Goal: Communication & Community: Answer question/provide support

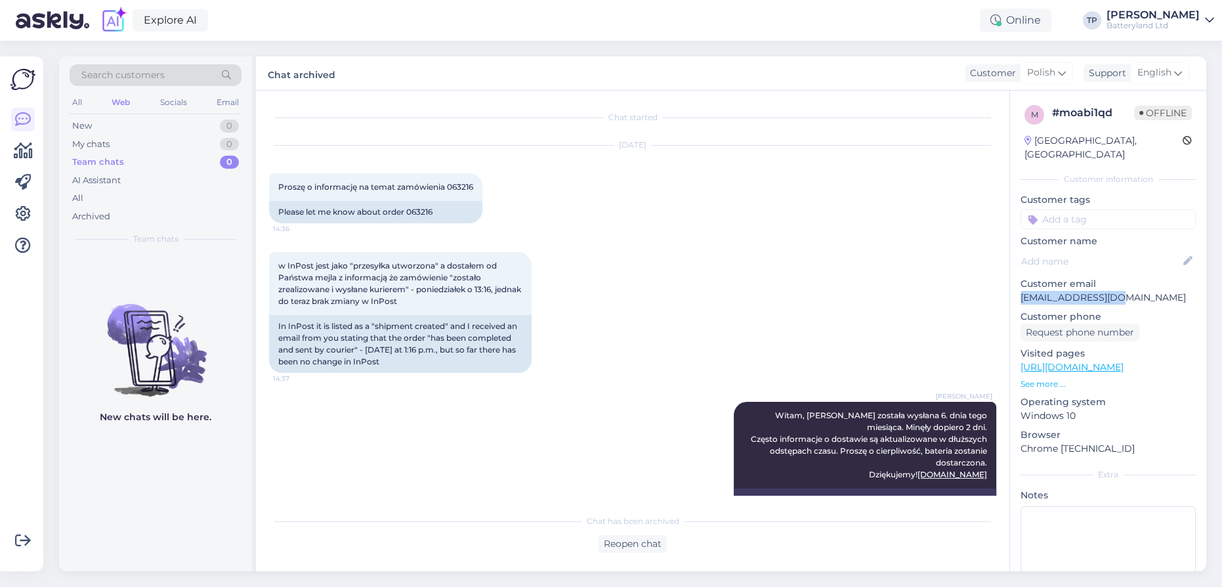
scroll to position [383, 0]
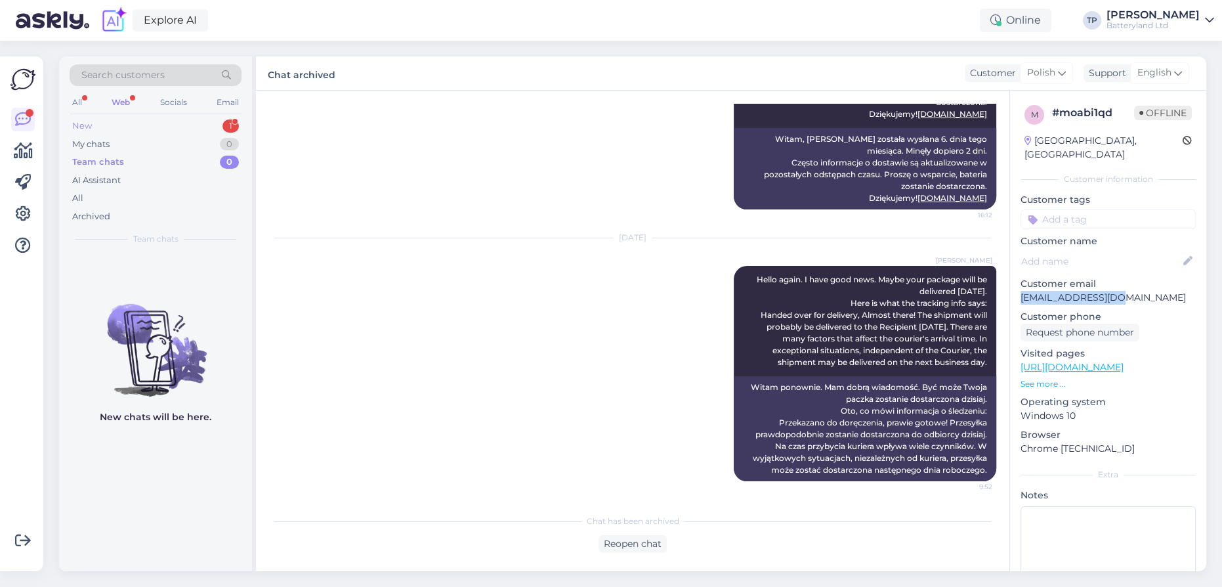
click at [230, 121] on div "1" at bounding box center [230, 125] width 16 height 13
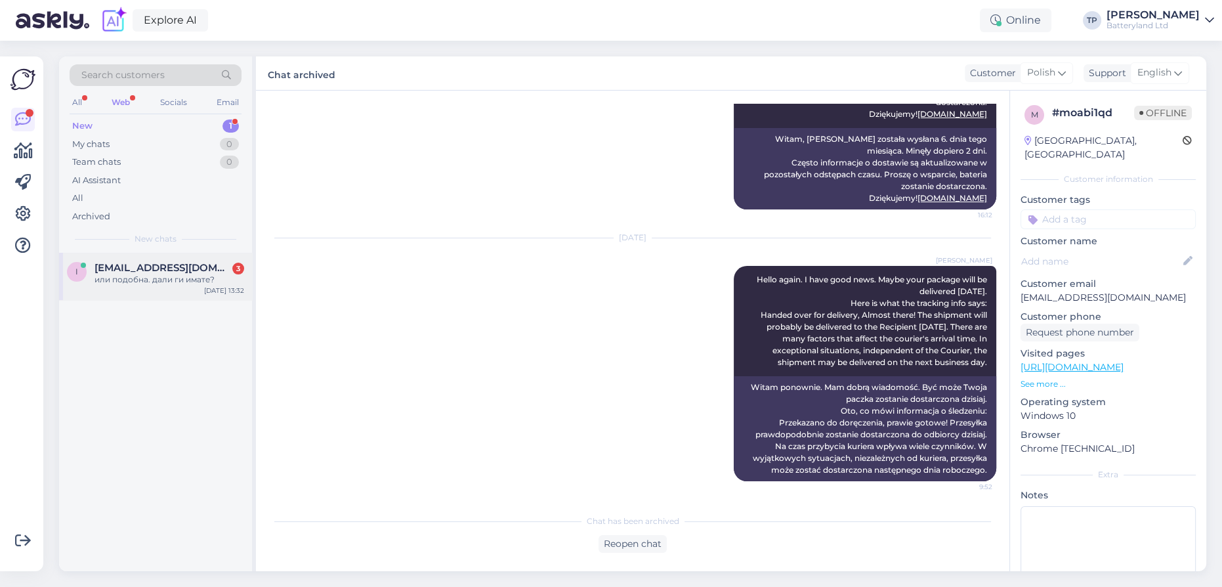
click at [210, 270] on span "[EMAIL_ADDRESS][DOMAIN_NAME]" at bounding box center [163, 268] width 137 height 12
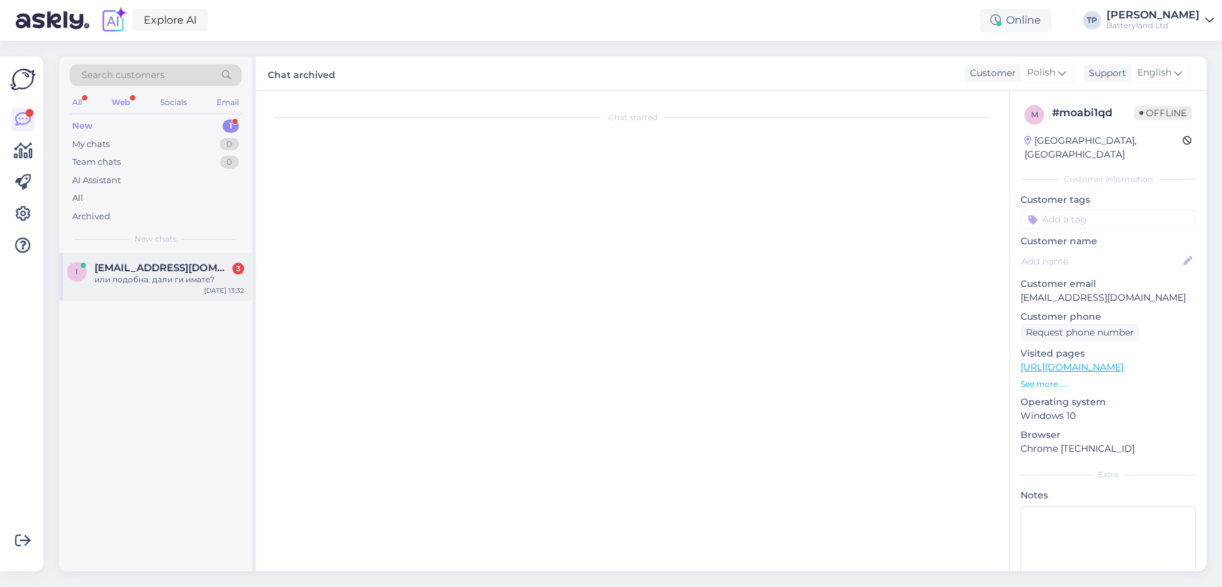
scroll to position [0, 0]
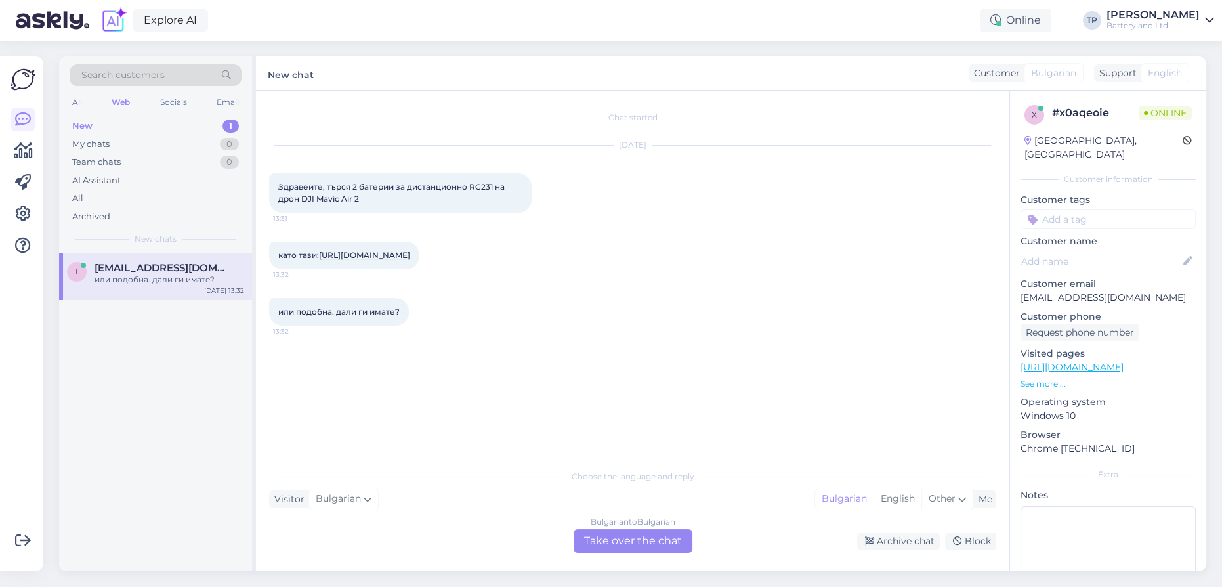
click at [624, 537] on div "Bulgarian to Bulgarian Take over the chat" at bounding box center [633, 541] width 119 height 24
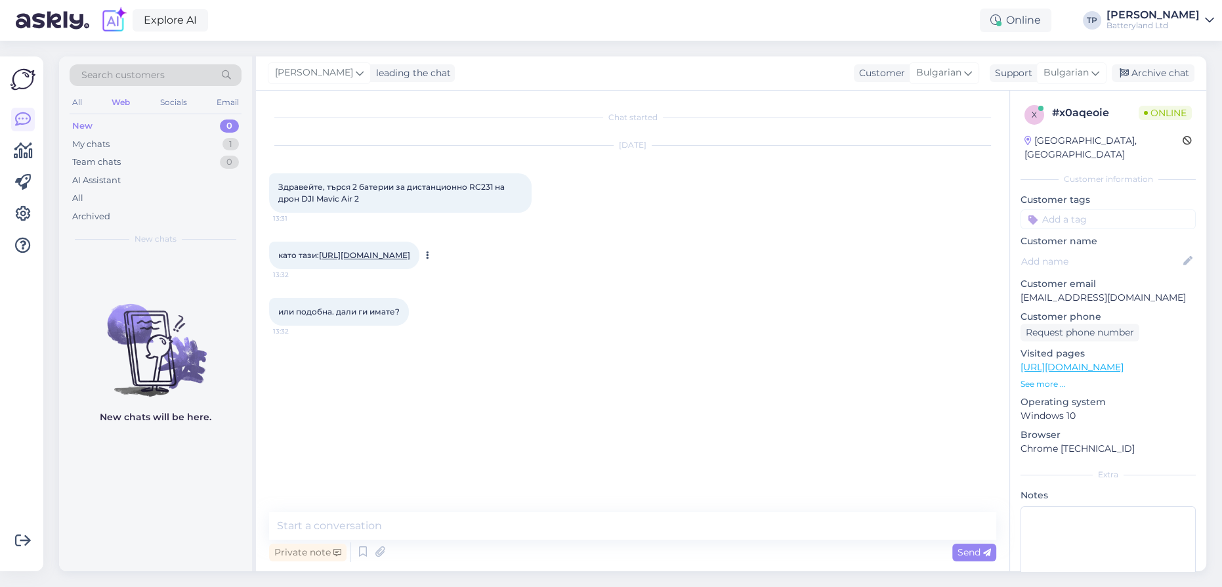
click at [369, 258] on link "[URL][DOMAIN_NAME]" at bounding box center [364, 255] width 91 height 10
click at [360, 528] on textarea at bounding box center [632, 526] width 727 height 28
click at [385, 261] on div "като тази: [URL][DOMAIN_NAME] 13:32" at bounding box center [344, 256] width 150 height 28
click at [387, 253] on link "[URL][DOMAIN_NAME]" at bounding box center [364, 255] width 91 height 10
drag, startPoint x: 373, startPoint y: 526, endPoint x: 366, endPoint y: 517, distance: 11.2
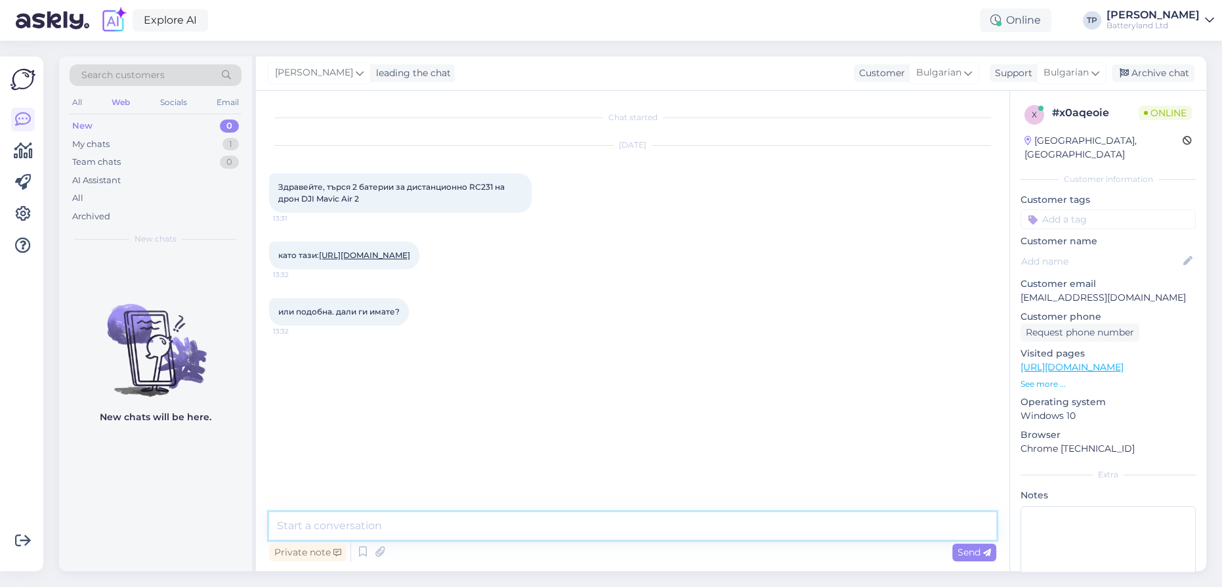
click at [367, 519] on textarea at bounding box center [632, 526] width 727 height 28
type textarea "Здравейте,за съжаление нямаме такъв тип батерия"
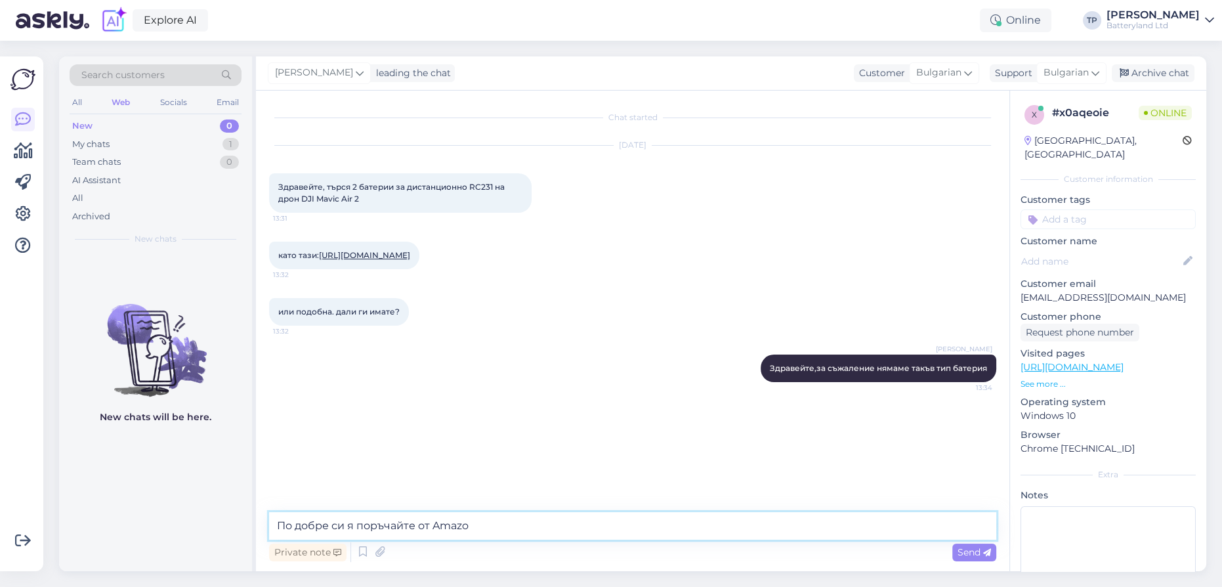
type textarea "По добре си я поръчайте от Amazon"
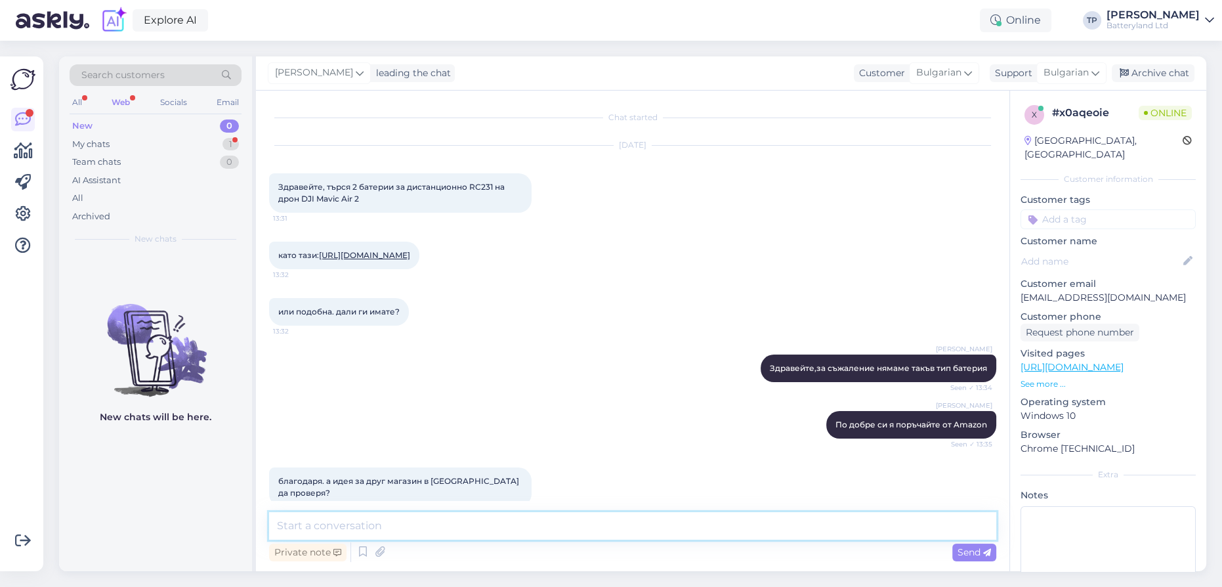
scroll to position [89, 0]
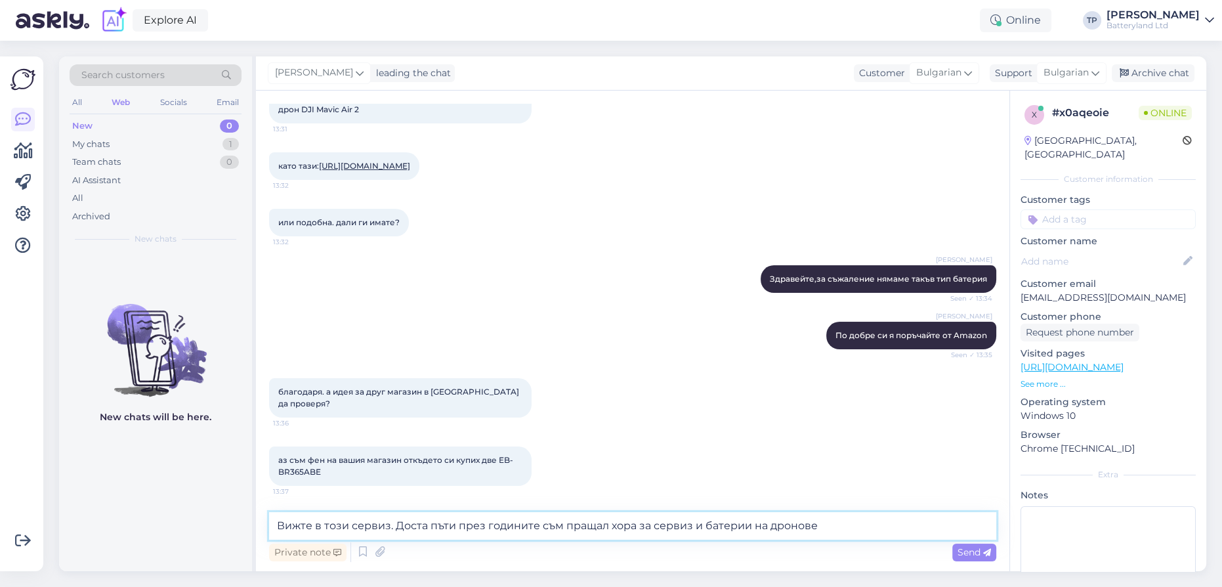
type textarea "Вижте в този сервиз. Доста пъти през годините съм пращал хора за сервиз и батер…"
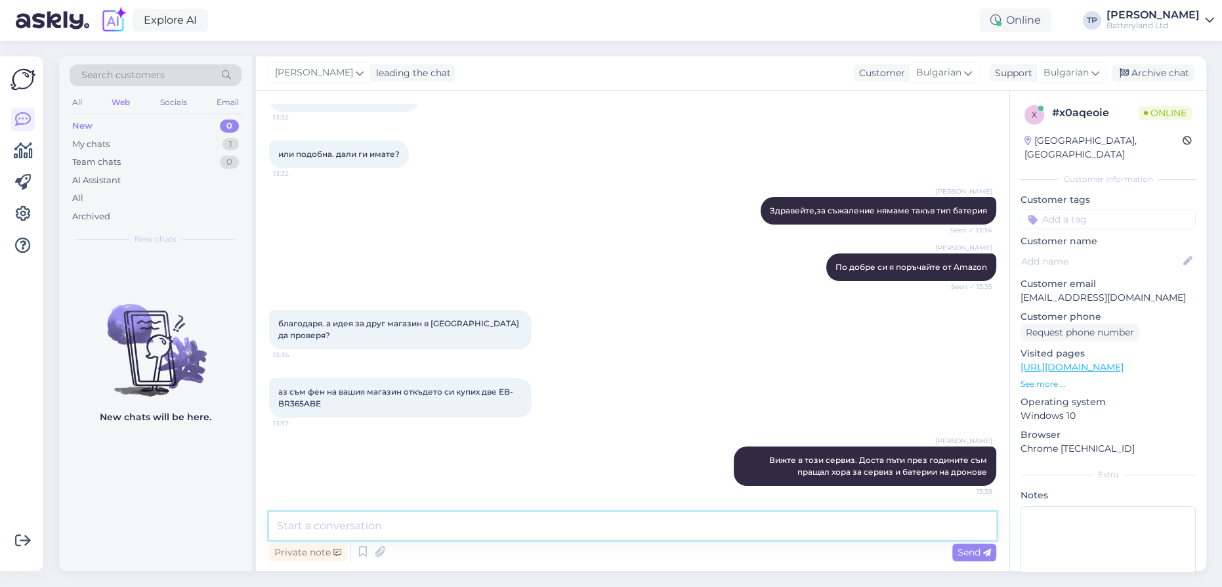
paste textarea "[URL][DOMAIN_NAME]"
type textarea "[URL][DOMAIN_NAME]"
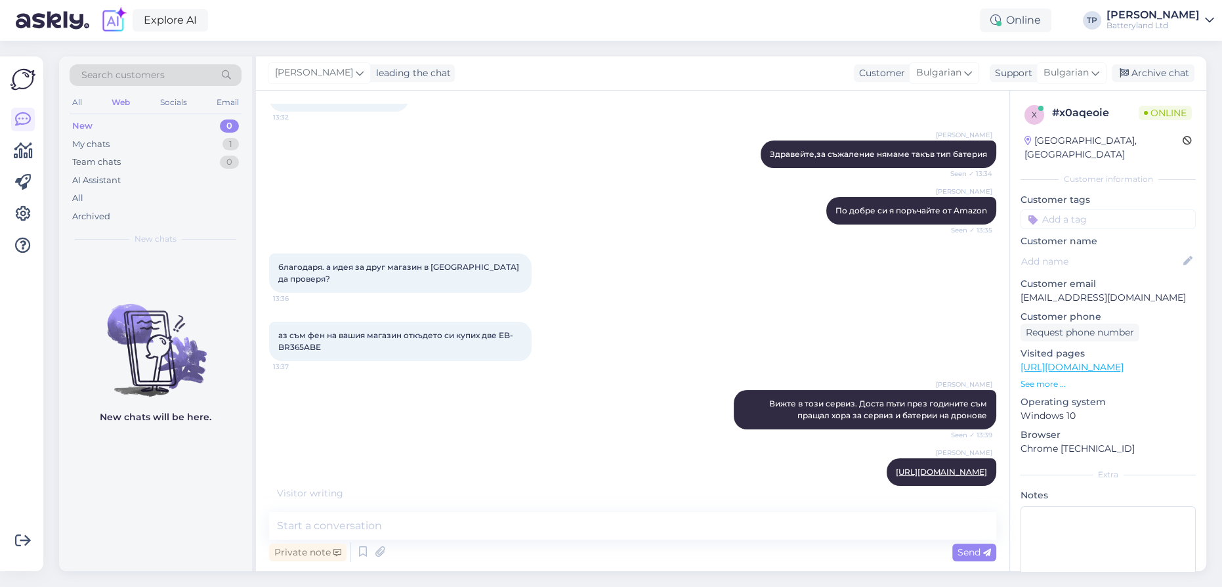
click at [219, 475] on div "New chats will be here." at bounding box center [155, 412] width 193 height 318
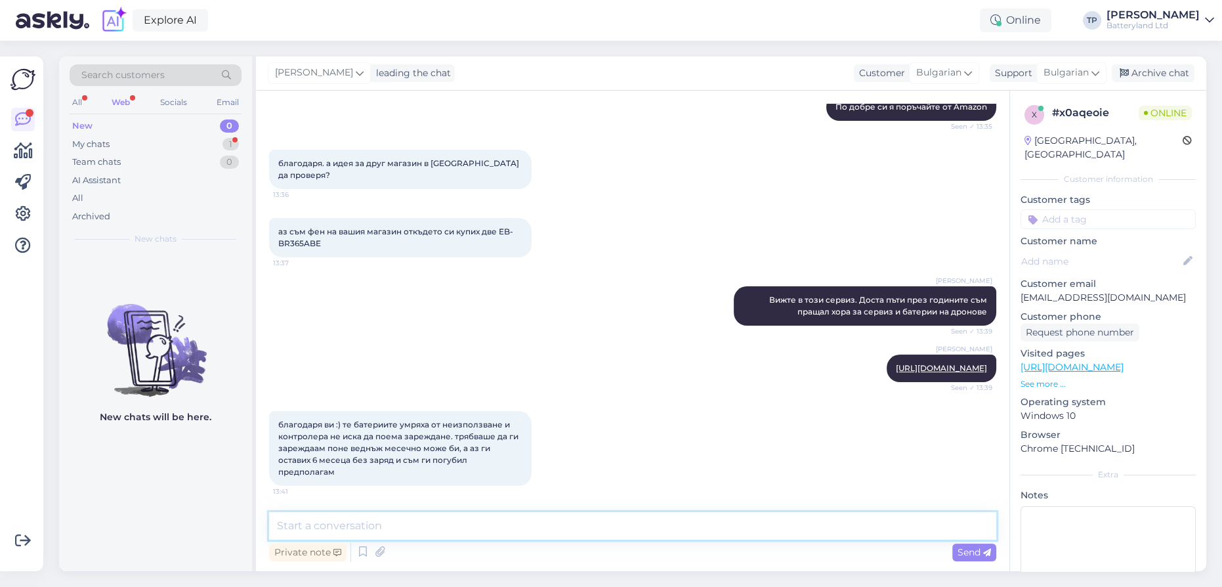
click at [413, 525] on textarea at bounding box center [632, 526] width 727 height 28
type textarea "възможно [PERSON_NAME]"
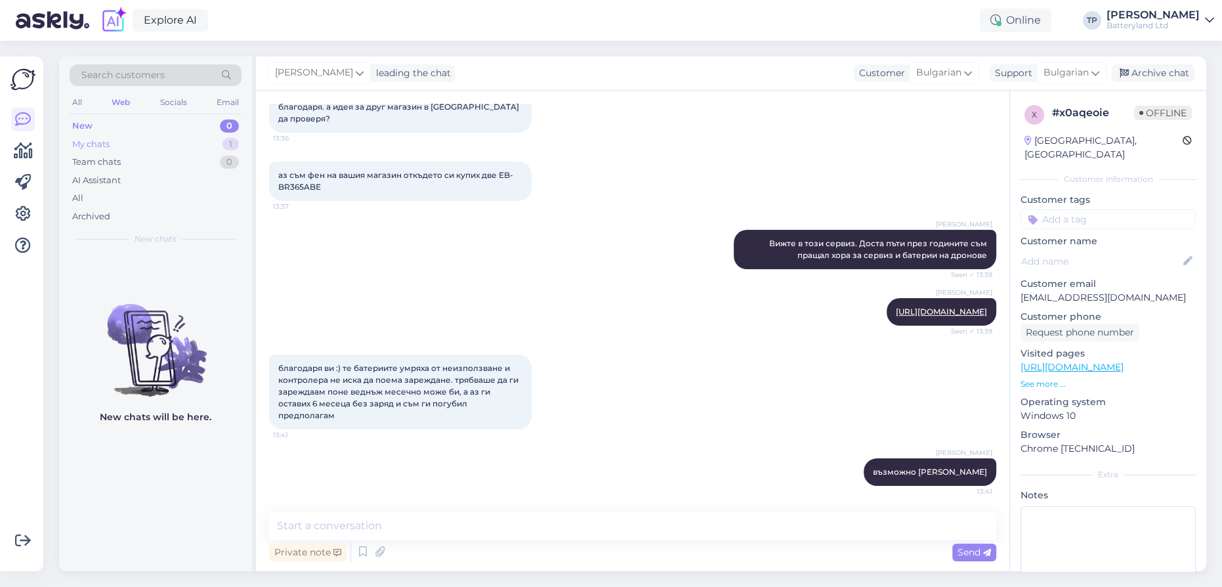
click at [170, 146] on div "My chats 1" at bounding box center [156, 144] width 172 height 18
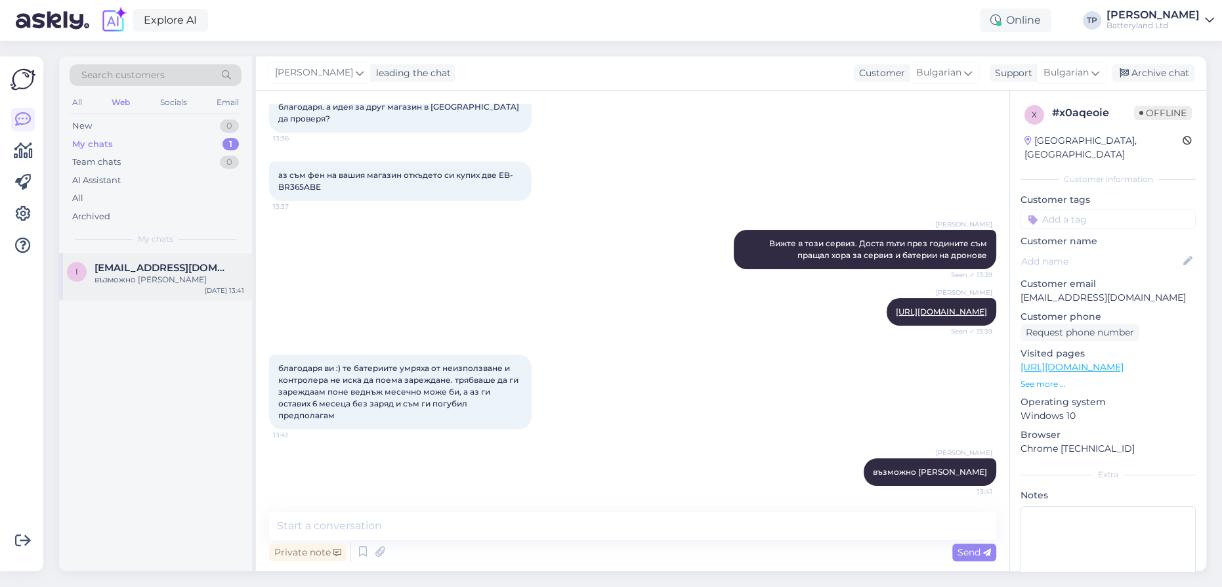
click at [179, 278] on div "[EMAIL_ADDRESS][DOMAIN_NAME] възможно [PERSON_NAME]" at bounding box center [170, 274] width 150 height 24
click at [1159, 71] on div "Archive chat" at bounding box center [1153, 73] width 83 height 18
